Goal: Transaction & Acquisition: Obtain resource

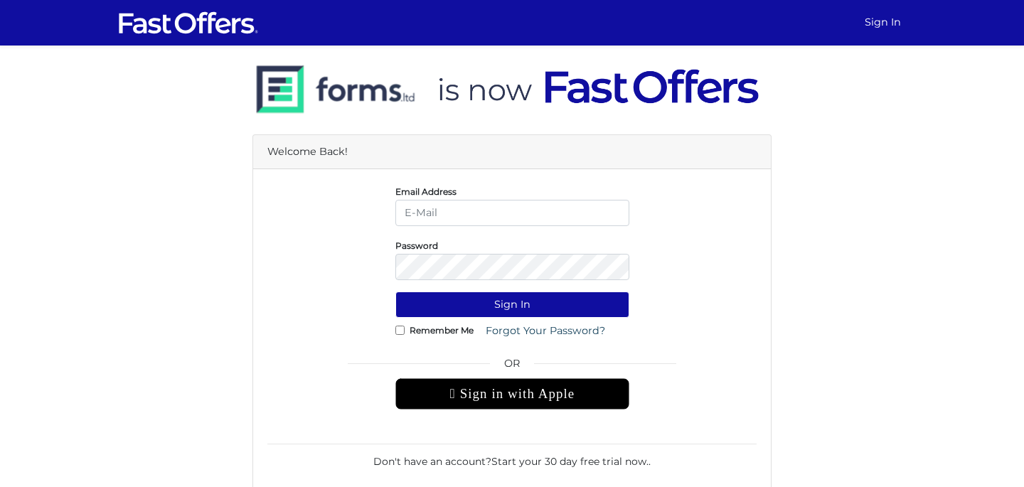
type input "majidlodhi14@gmail.com"
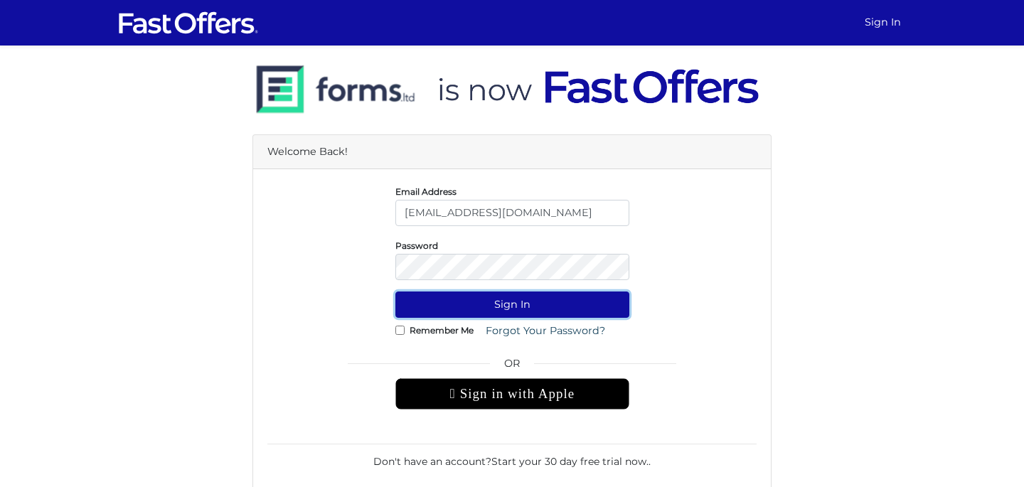
click at [510, 301] on button "Sign In" at bounding box center [512, 304] width 234 height 26
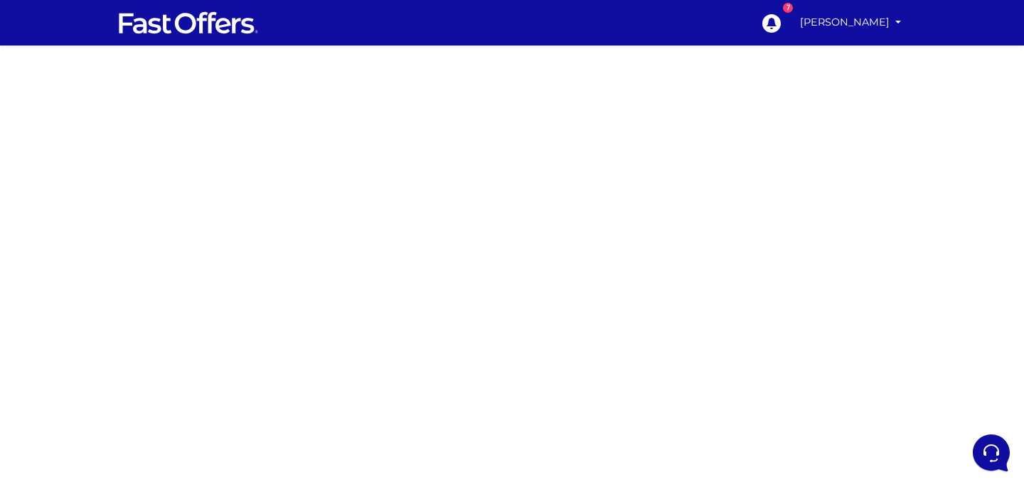
scroll to position [95, 0]
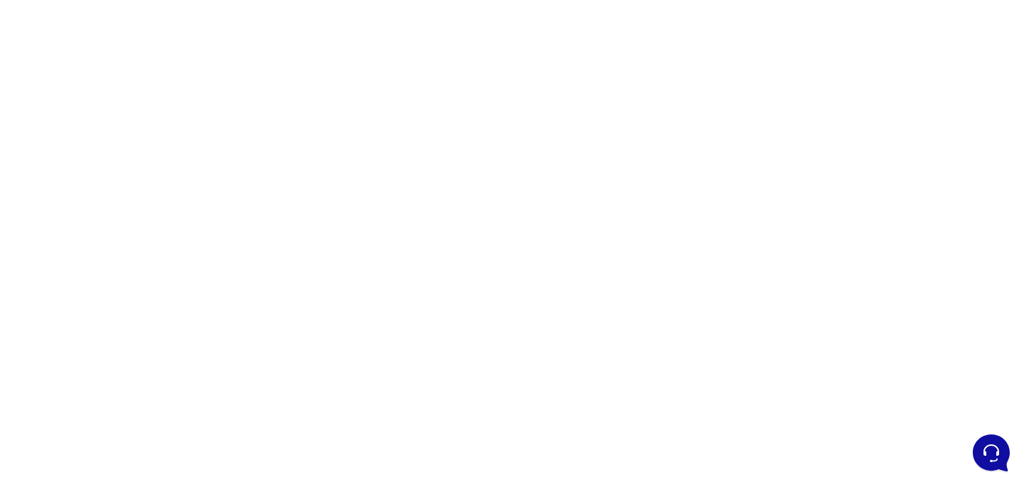
click at [729, 269] on div at bounding box center [512, 305] width 1024 height 711
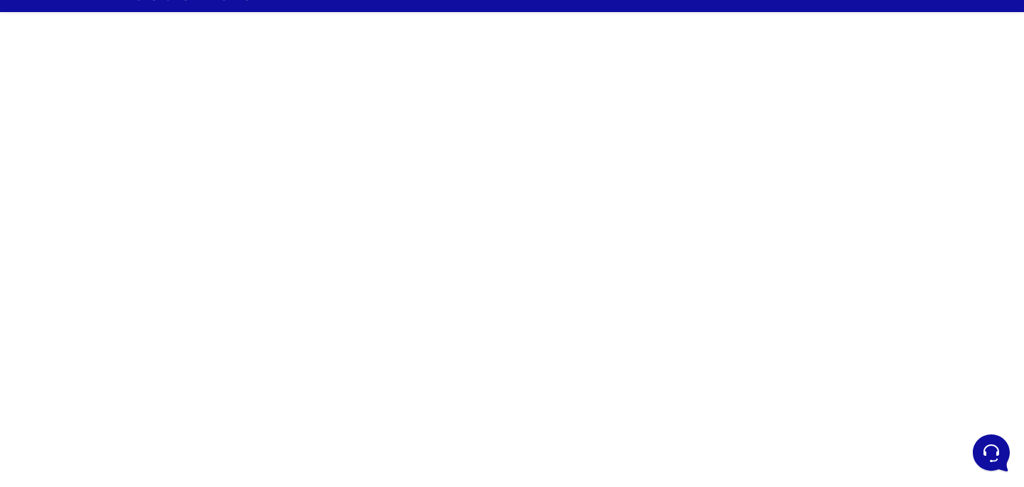
scroll to position [37, 0]
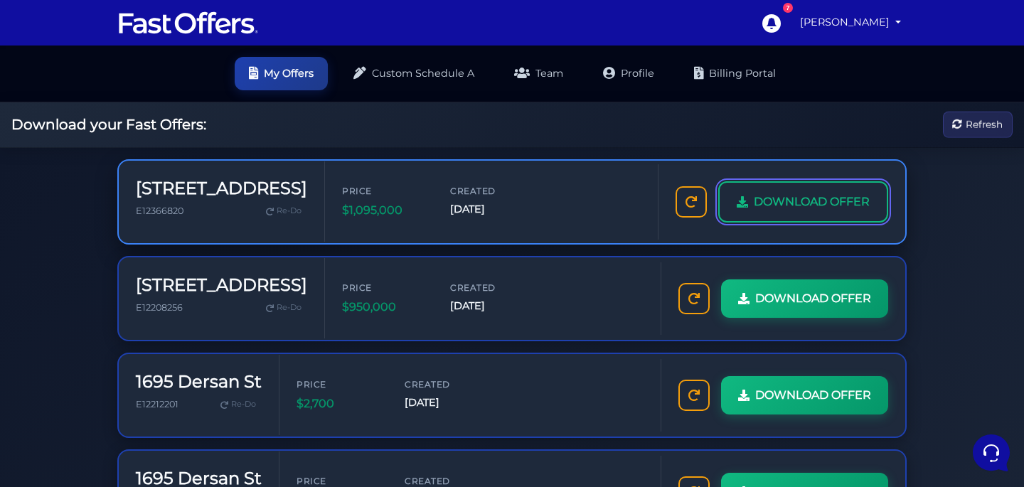
click at [773, 204] on span "DOWNLOAD OFFER" at bounding box center [812, 202] width 116 height 18
